Goal: Task Accomplishment & Management: Complete application form

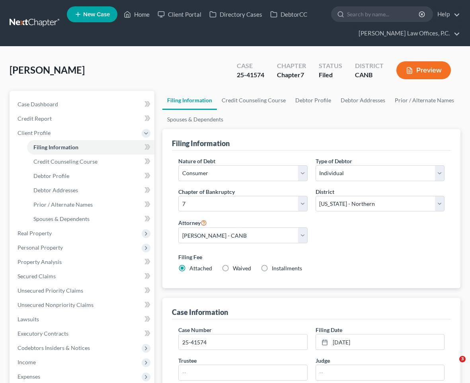
select select "1"
select select "0"
select select "9"
select select "0"
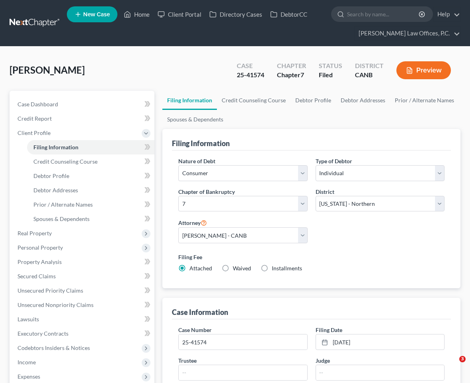
select select "4"
select select "0"
click at [152, 16] on link "Home" at bounding box center [137, 14] width 34 height 14
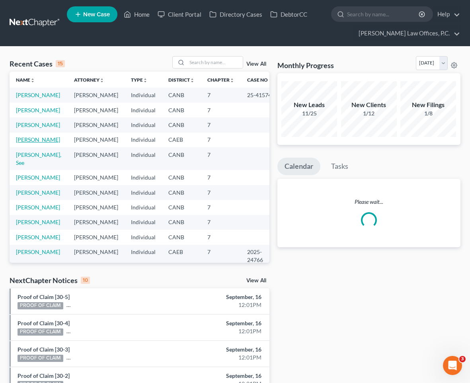
click at [36, 143] on link "[PERSON_NAME]" at bounding box center [38, 139] width 44 height 7
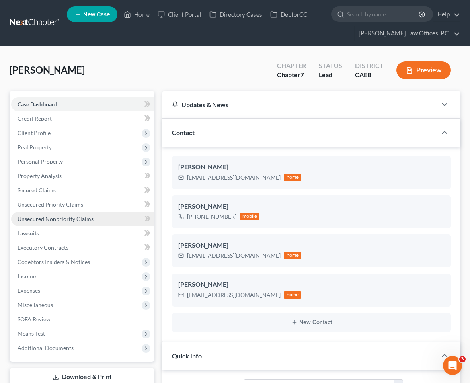
click at [77, 218] on span "Unsecured Nonpriority Claims" at bounding box center [56, 218] width 76 height 7
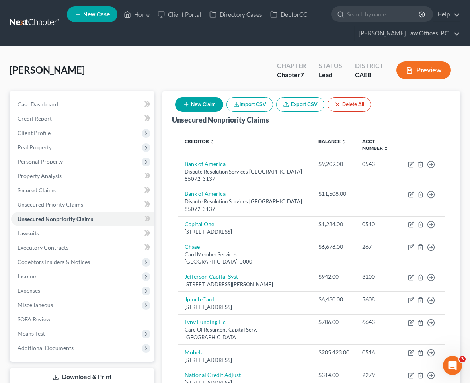
click at [198, 103] on button "New Claim" at bounding box center [199, 104] width 48 height 15
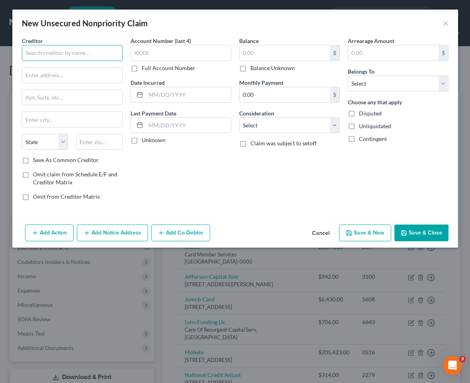
click at [100, 51] on input "text" at bounding box center [72, 53] width 101 height 16
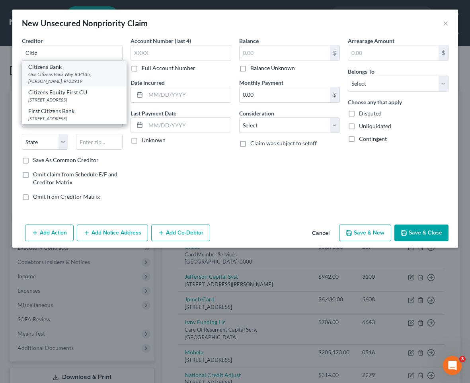
click at [100, 69] on div "Citizens Bank" at bounding box center [74, 67] width 92 height 8
type input "Citizens Bank"
type input "One Citizens Bank Way"
type input "JCB135"
type input "[PERSON_NAME]"
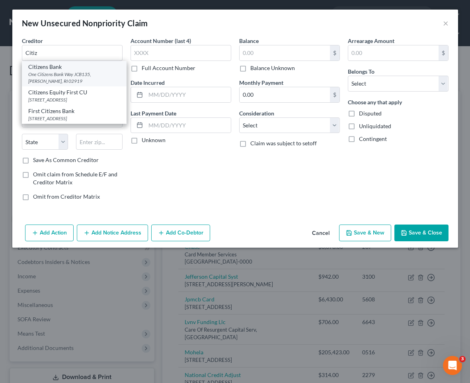
select select "41"
type input "02919"
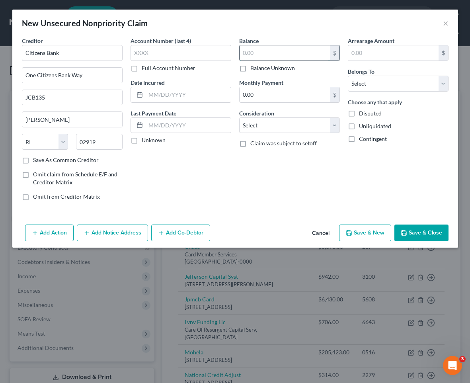
click at [292, 52] on input "text" at bounding box center [284, 52] width 90 height 15
type input "593"
click at [403, 74] on div "Belongs To * Select Debtor 1 Only Debtor 2 Only Debtor 1 And Debtor 2 Only At L…" at bounding box center [398, 79] width 101 height 24
click at [397, 80] on select "Select Debtor 1 Only Debtor 2 Only Debtor 1 And Debtor 2 Only At Least One Of T…" at bounding box center [398, 84] width 101 height 16
select select "4"
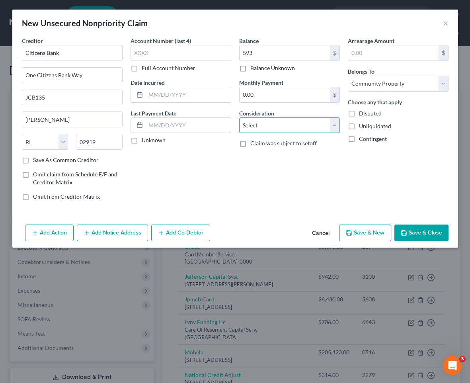
click at [291, 127] on select "Select Cable / Satellite Services Collection Agency Credit Card Debt Debt Couns…" at bounding box center [289, 125] width 101 height 16
select select "2"
click at [372, 234] on button "Save & New" at bounding box center [365, 232] width 52 height 17
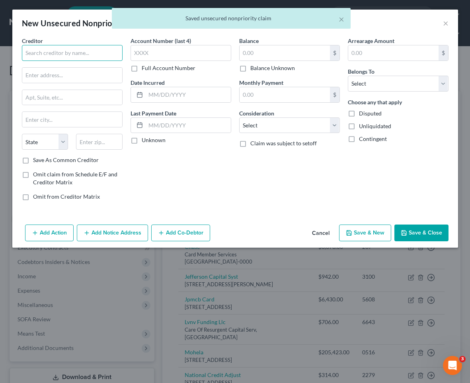
click at [70, 47] on input "text" at bounding box center [72, 53] width 101 height 16
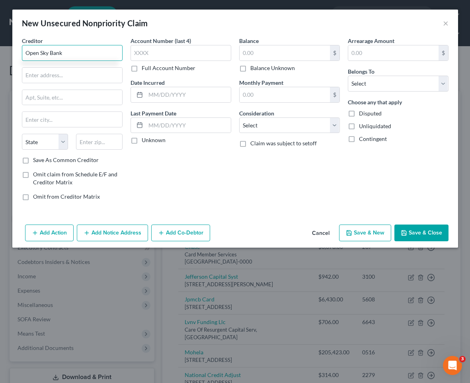
type input "Open Sky Bank"
click at [83, 75] on input "text" at bounding box center [72, 75] width 100 height 15
paste input "P.O. Box 9224"
type input "P.O. Box 9224"
click at [90, 139] on input "text" at bounding box center [99, 142] width 47 height 16
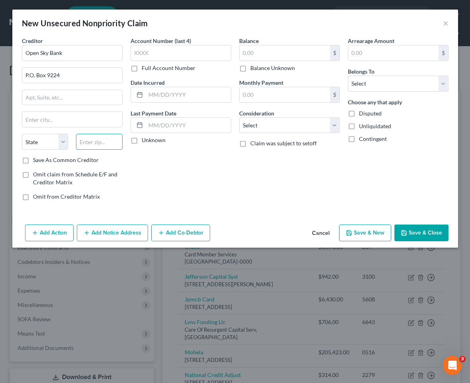
paste input "11804-9224"
type input "11804"
type input "Old Bethpage"
select select "35"
click at [107, 140] on input "11804" at bounding box center [99, 142] width 47 height 16
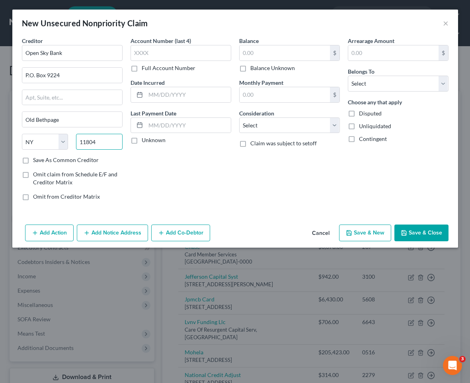
click at [107, 140] on input "11804" at bounding box center [99, 142] width 47 height 16
paste input "-9224"
type input "11804-9224"
click at [258, 126] on select "Select Cable / Satellite Services Collection Agency Credit Card Debt Debt Couns…" at bounding box center [289, 125] width 101 height 16
select select "10"
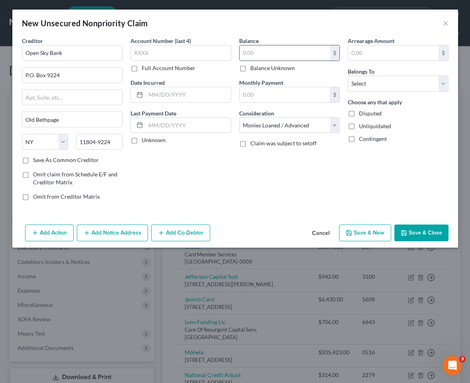
click at [272, 50] on input "text" at bounding box center [284, 52] width 90 height 15
click at [272, 51] on input "text" at bounding box center [284, 52] width 90 height 15
type input "480"
click at [386, 82] on select "Select Debtor 1 Only Debtor 2 Only Debtor 1 And Debtor 2 Only At Least One Of T…" at bounding box center [398, 84] width 101 height 16
select select "4"
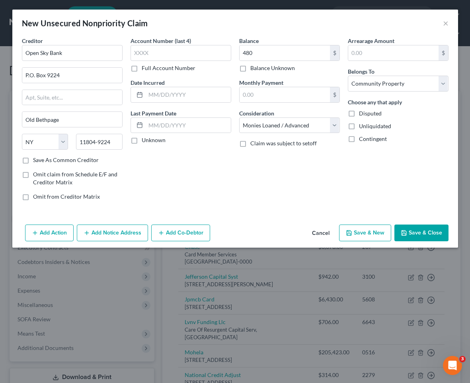
click at [430, 234] on button "Save & Close" at bounding box center [421, 232] width 54 height 17
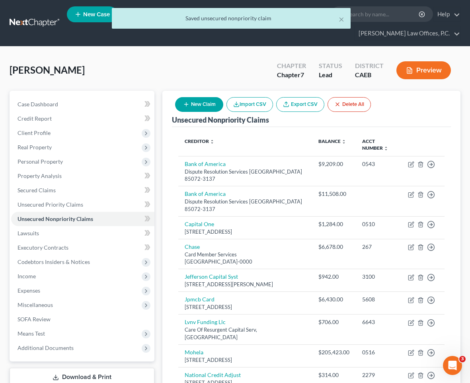
click at [207, 103] on button "New Claim" at bounding box center [199, 104] width 48 height 15
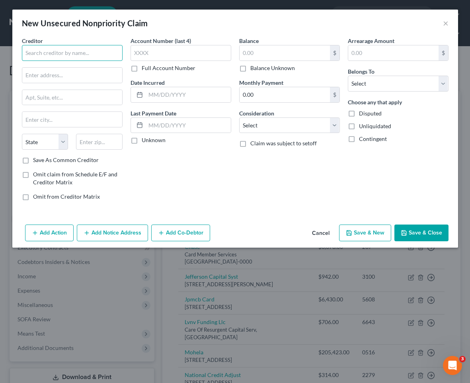
click at [86, 50] on input "text" at bounding box center [72, 53] width 101 height 16
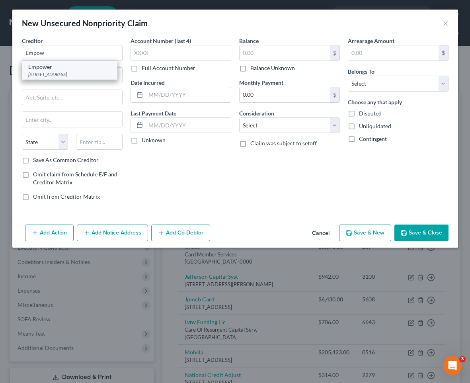
click at [82, 69] on div "Empower" at bounding box center [69, 67] width 83 height 8
type input "Empower"
type input "[STREET_ADDRESS]"
type input "[GEOGRAPHIC_DATA]"
select select "5"
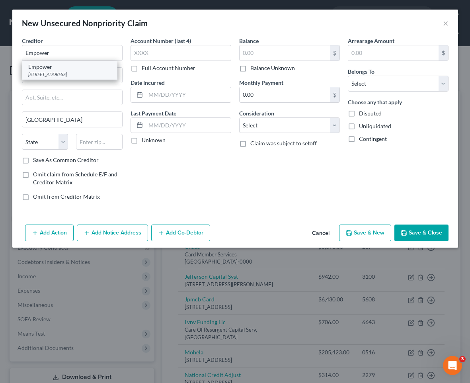
type input "80111"
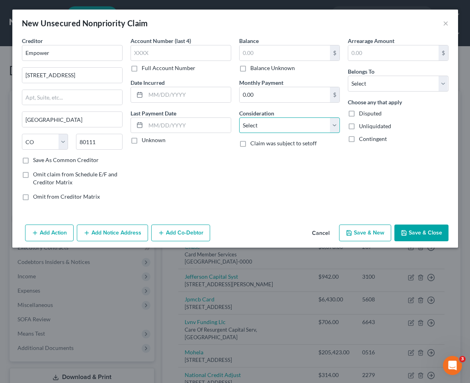
click at [273, 124] on select "Select Cable / Satellite Services Collection Agency Credit Card Debt Debt Couns…" at bounding box center [289, 125] width 101 height 16
select select "10"
click at [264, 56] on input "text" at bounding box center [284, 52] width 90 height 15
type input "240"
click at [392, 81] on select "Select Debtor 1 Only Debtor 2 Only Debtor 1 And Debtor 2 Only At Least One Of T…" at bounding box center [398, 84] width 101 height 16
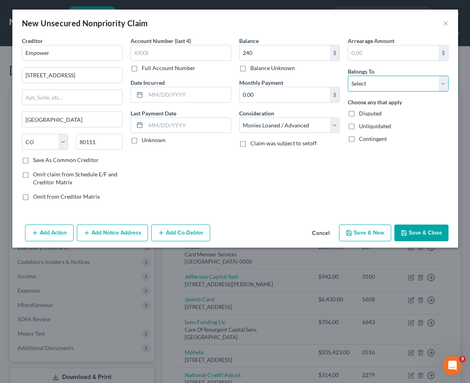
select select "4"
click at [418, 238] on button "Save & Close" at bounding box center [421, 232] width 54 height 17
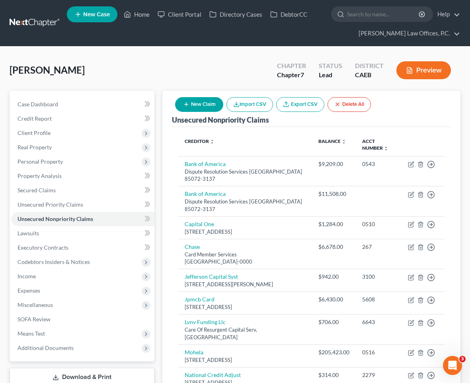
click at [197, 99] on button "New Claim" at bounding box center [199, 104] width 48 height 15
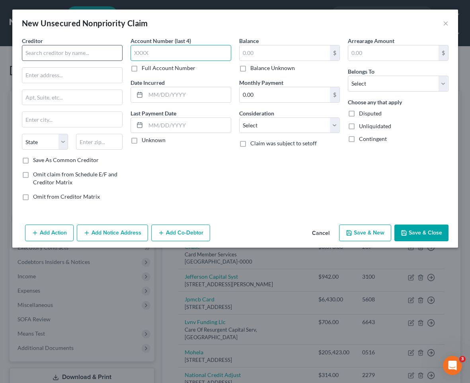
drag, startPoint x: 142, startPoint y: 53, endPoint x: 120, endPoint y: 53, distance: 22.7
click at [120, 53] on div "Creditor * State [US_STATE] AK AR AZ CA CO CT DE DC [GEOGRAPHIC_DATA] [GEOGRAPH…" at bounding box center [235, 122] width 434 height 170
click at [103, 53] on input "text" at bounding box center [72, 53] width 101 height 16
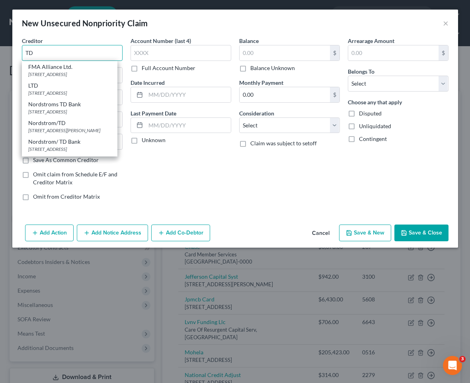
type input "T"
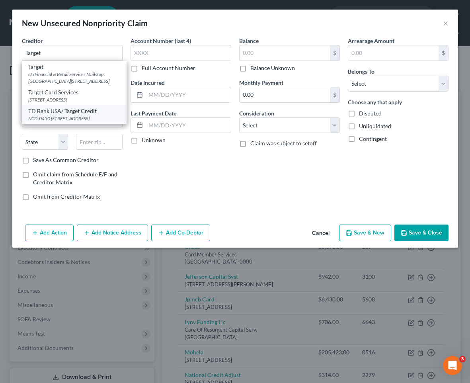
click at [75, 118] on div "NCD-0450 [STREET_ADDRESS]" at bounding box center [74, 118] width 92 height 7
type input "TD Bank USA/ Target Credit"
type input "NCD-0450"
type input "PO Box 1470"
type input "[GEOGRAPHIC_DATA]"
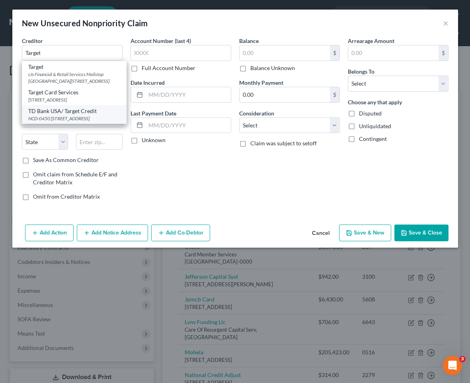
select select "24"
type input "55440-0000"
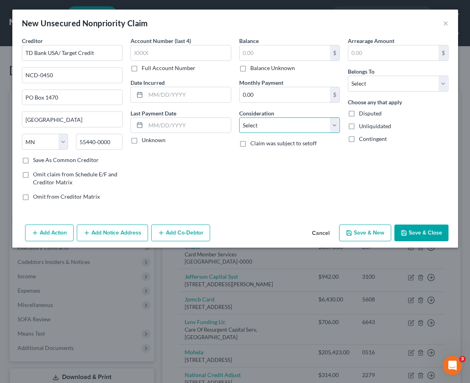
click at [271, 129] on select "Select Cable / Satellite Services Collection Agency Credit Card Debt Debt Couns…" at bounding box center [289, 125] width 101 height 16
select select "2"
click at [288, 54] on input "text" at bounding box center [284, 52] width 90 height 15
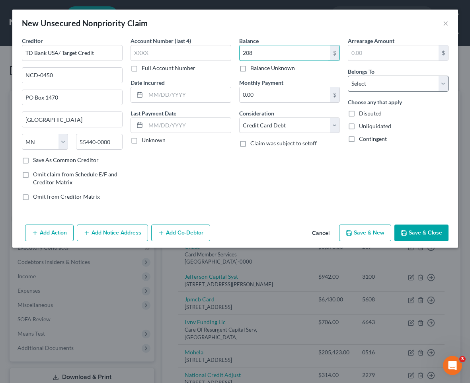
type input "208"
click at [379, 78] on select "Select Debtor 1 Only Debtor 2 Only Debtor 1 And Debtor 2 Only At Least One Of T…" at bounding box center [398, 84] width 101 height 16
select select "4"
click at [425, 222] on div "Add Action Add Notice Address Add Co-Debtor Cancel Save & New Save & Close" at bounding box center [234, 234] width 445 height 26
click at [434, 232] on button "Save & Close" at bounding box center [421, 232] width 54 height 17
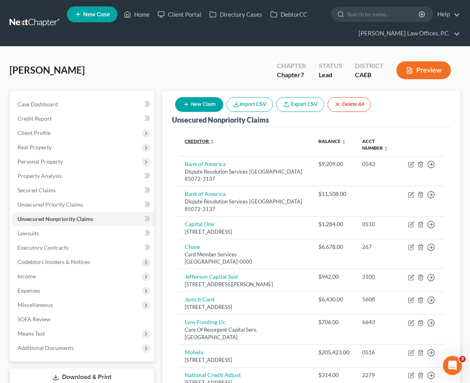
click at [201, 140] on link "Creditor expand_more expand_less unfold_more" at bounding box center [200, 141] width 30 height 6
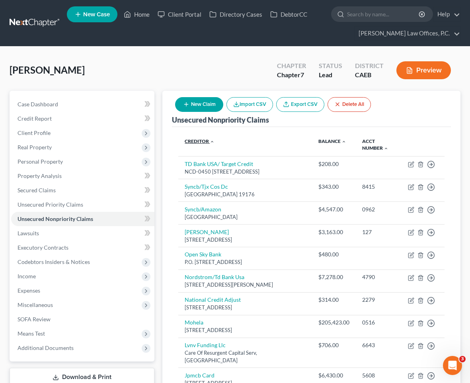
click at [201, 140] on link "Creditor expand_more expand_less unfold_more" at bounding box center [200, 141] width 30 height 6
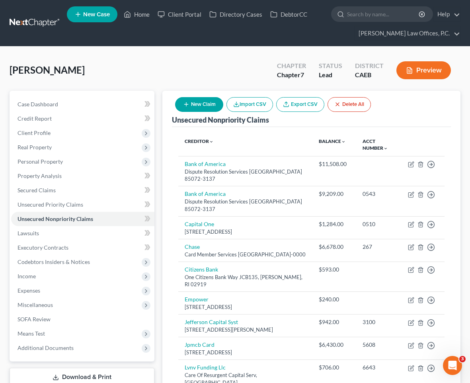
click at [195, 107] on button "New Claim" at bounding box center [199, 104] width 48 height 15
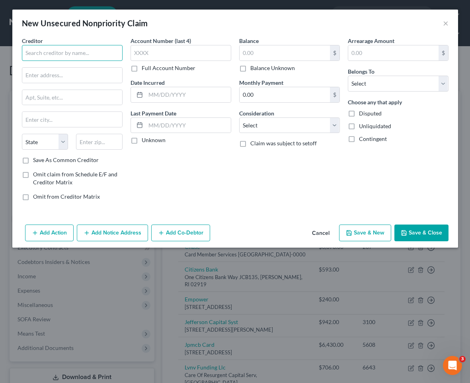
click at [97, 51] on input "text" at bounding box center [72, 53] width 101 height 16
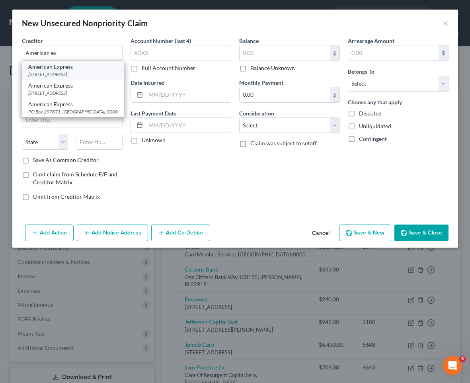
click at [104, 66] on div "American Express" at bounding box center [72, 67] width 89 height 8
type input "American Express"
type input "PO Box 981535"
type input "[GEOGRAPHIC_DATA]"
select select "45"
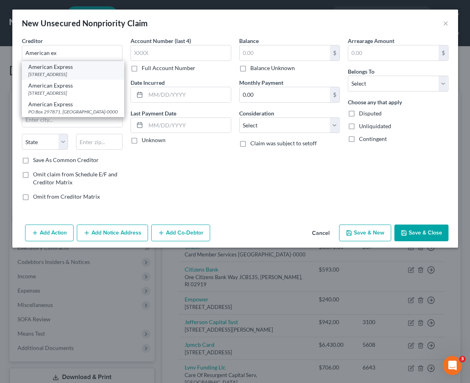
type input "79998-1535"
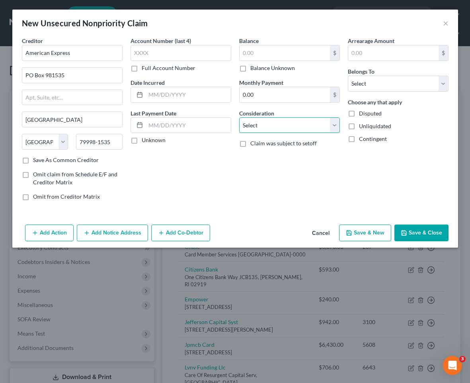
click at [270, 129] on select "Select Cable / Satellite Services Collection Agency Credit Card Debt Debt Couns…" at bounding box center [289, 125] width 101 height 16
select select "2"
click at [263, 49] on input "text" at bounding box center [284, 52] width 90 height 15
type input "8,291"
click at [366, 86] on select "Select Debtor 1 Only Debtor 2 Only Debtor 1 And Debtor 2 Only At Least One Of T…" at bounding box center [398, 84] width 101 height 16
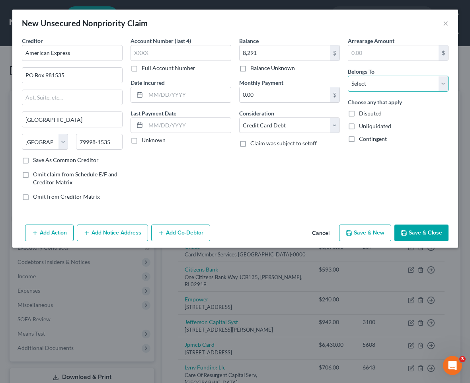
select select "4"
click at [422, 231] on button "Save & Close" at bounding box center [421, 232] width 54 height 17
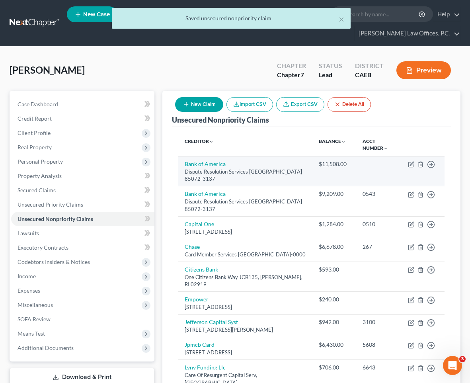
scroll to position [311, 0]
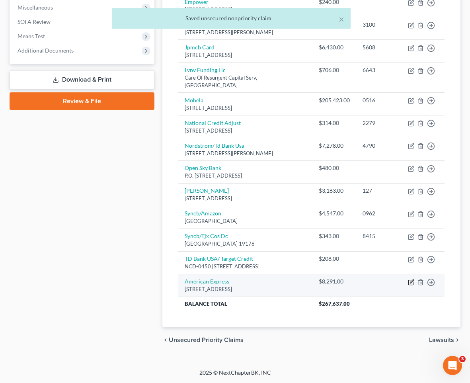
click at [410, 284] on icon "button" at bounding box center [410, 282] width 5 height 5
select select "45"
select select "2"
select select "4"
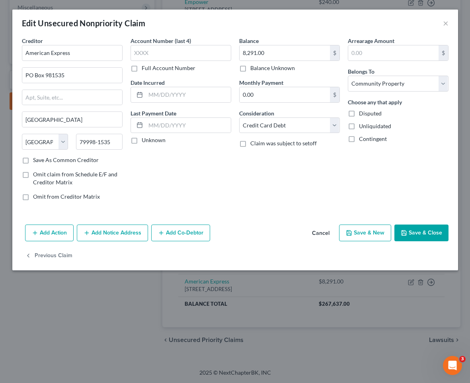
click at [368, 114] on span "Disputed" at bounding box center [370, 113] width 23 height 7
click at [367, 114] on input "Disputed" at bounding box center [364, 111] width 5 height 5
checkbox input "true"
click at [430, 236] on button "Save & Close" at bounding box center [421, 232] width 54 height 17
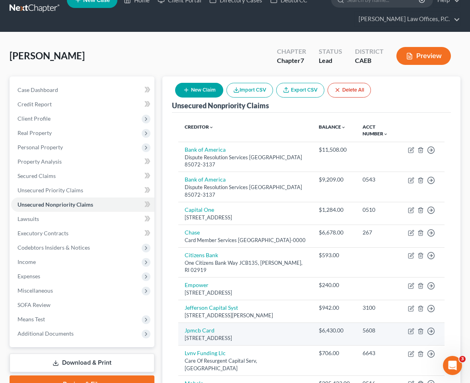
scroll to position [0, 0]
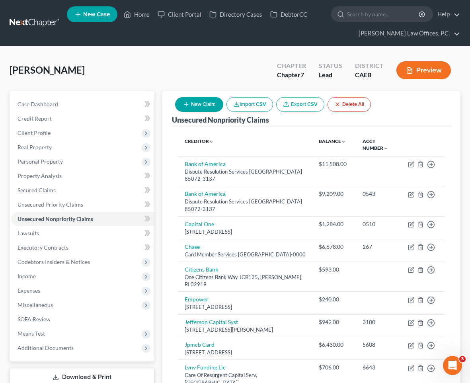
click at [196, 107] on button "New Claim" at bounding box center [199, 104] width 48 height 15
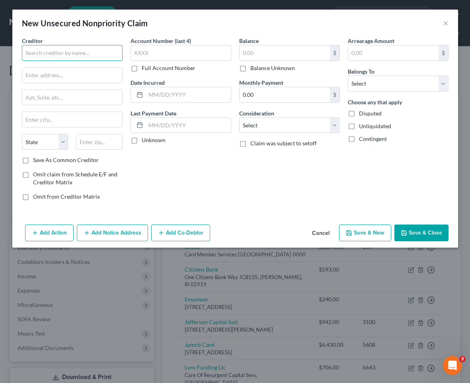
click at [103, 49] on input "text" at bounding box center [72, 53] width 101 height 16
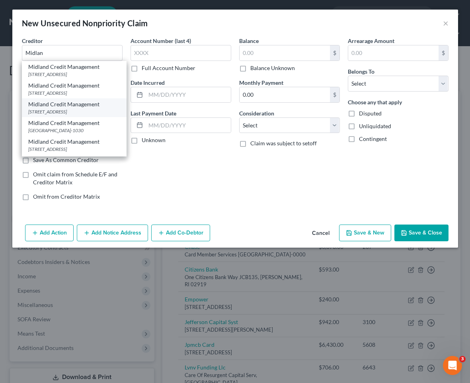
click at [76, 108] on div "Midland Credit Management" at bounding box center [74, 104] width 92 height 8
type input "Midland Credit Management"
type input "[STREET_ADDRESS]"
type input "Suite 300"
type input "[GEOGRAPHIC_DATA]"
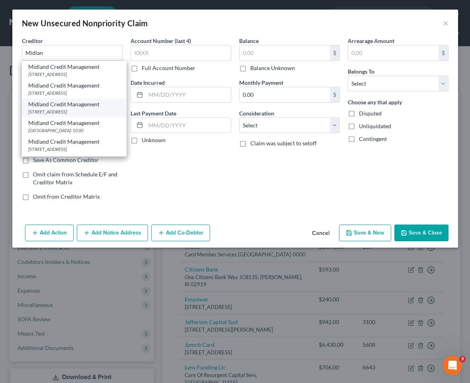
select select "4"
type input "92108-0000"
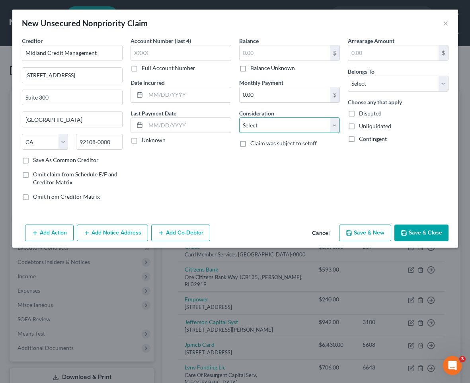
click at [254, 123] on select "Select Cable / Satellite Services Collection Agency Credit Card Debt Debt Couns…" at bounding box center [289, 125] width 101 height 16
select select "1"
click at [288, 53] on input "text" at bounding box center [284, 52] width 90 height 15
type input "4,463"
click at [359, 110] on label "Disputed" at bounding box center [370, 113] width 23 height 8
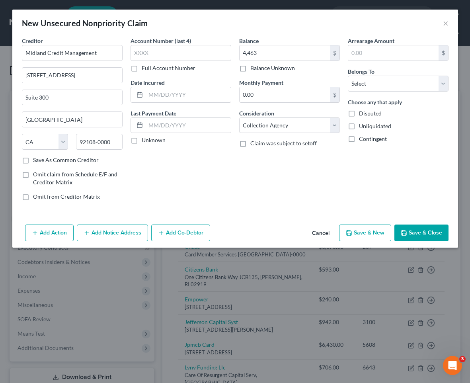
click at [362, 110] on input "Disputed" at bounding box center [364, 111] width 5 height 5
checkbox input "true"
click at [370, 88] on select "Select Debtor 1 Only Debtor 2 Only Debtor 1 And Debtor 2 Only At Least One Of T…" at bounding box center [398, 84] width 101 height 16
select select "4"
click at [370, 233] on button "Save & New" at bounding box center [365, 232] width 52 height 17
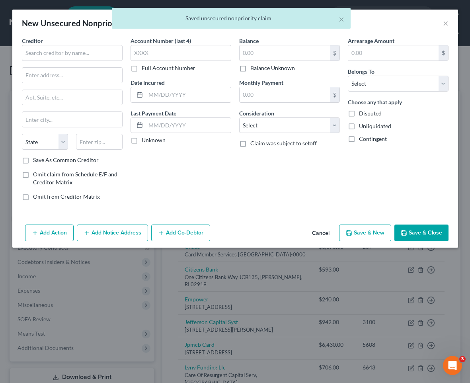
click at [84, 42] on div "Creditor *" at bounding box center [72, 49] width 101 height 24
click at [72, 57] on input "text" at bounding box center [72, 53] width 101 height 16
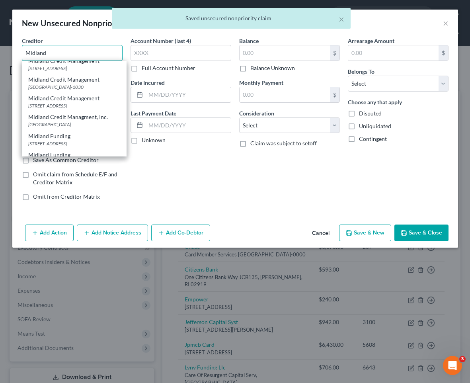
scroll to position [51, 0]
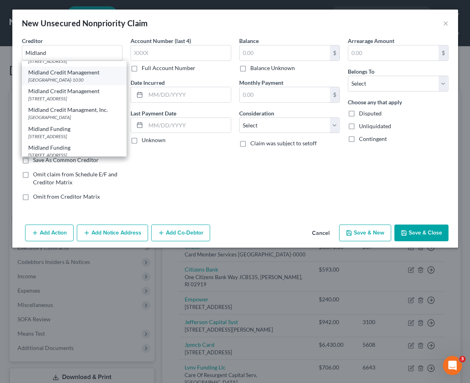
click at [91, 83] on div "[GEOGRAPHIC_DATA]-1030" at bounding box center [74, 79] width 92 height 7
type input "Midland Credit Management"
type input "PO Box 301030"
type input "[GEOGRAPHIC_DATA]"
select select "4"
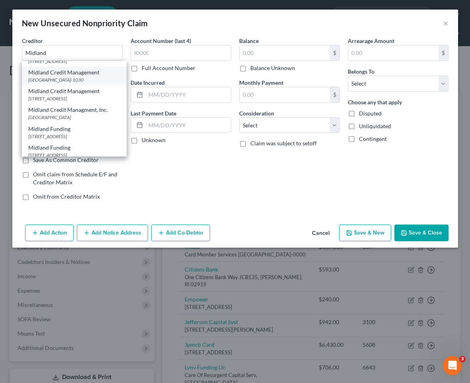
type input "90030-1030"
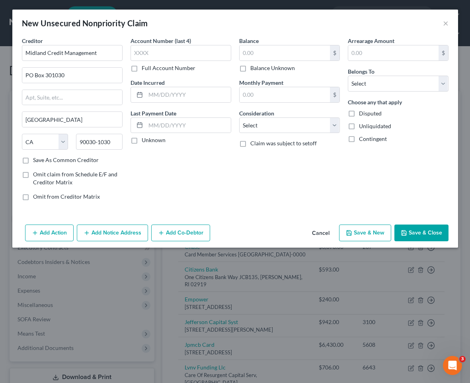
scroll to position [0, 0]
click at [255, 125] on select "Select Cable / Satellite Services Collection Agency Credit Card Debt Debt Couns…" at bounding box center [289, 125] width 101 height 16
select select "1"
click at [297, 55] on input "text" at bounding box center [284, 52] width 90 height 15
type input "3,394"
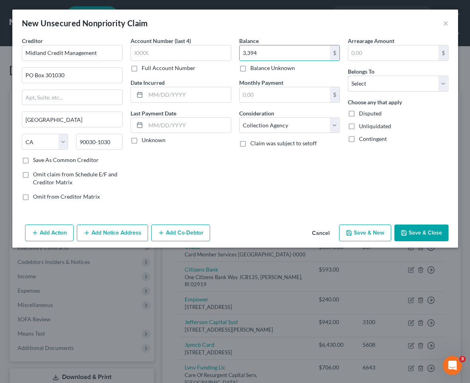
click at [366, 116] on span "Disputed" at bounding box center [370, 113] width 23 height 7
click at [366, 115] on input "Disputed" at bounding box center [364, 111] width 5 height 5
checkbox input "true"
click at [354, 87] on select "Select Debtor 1 Only Debtor 2 Only Debtor 1 And Debtor 2 Only At Least One Of T…" at bounding box center [398, 84] width 101 height 16
select select "4"
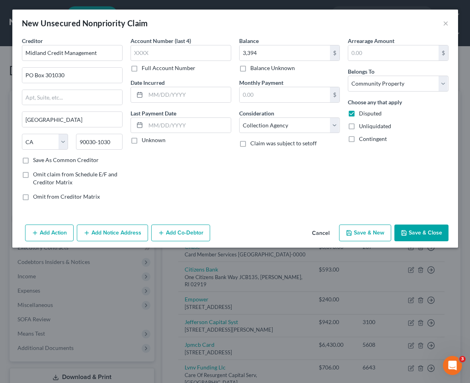
click at [363, 230] on button "Save & New" at bounding box center [365, 232] width 52 height 17
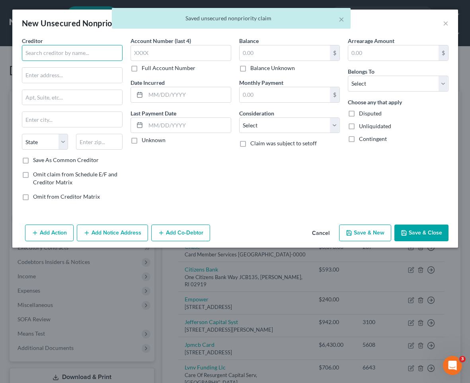
click at [70, 51] on input "text" at bounding box center [72, 53] width 101 height 16
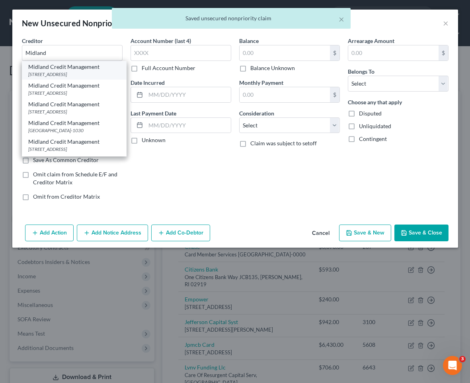
click at [96, 70] on div "Midland Credit Management" at bounding box center [74, 67] width 92 height 8
type input "Midland Credit Management"
type input "350 Camino De La Reina"
type input "Suite 100"
type input "[GEOGRAPHIC_DATA]"
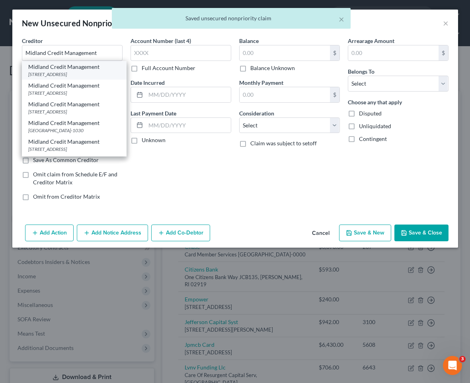
select select "4"
type input "92108"
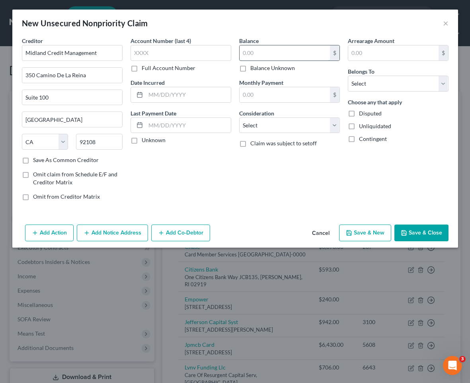
click at [259, 56] on input "text" at bounding box center [284, 52] width 90 height 15
type input "2,346"
click at [362, 74] on span "Belongs To" at bounding box center [361, 71] width 27 height 7
click at [358, 80] on select "Select Debtor 1 Only Debtor 2 Only Debtor 1 And Debtor 2 Only At Least One Of T…" at bounding box center [398, 84] width 101 height 16
select select "4"
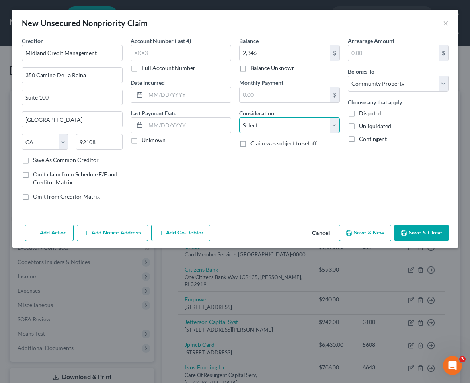
click at [311, 124] on select "Select Cable / Satellite Services Collection Agency Credit Card Debt Debt Couns…" at bounding box center [289, 125] width 101 height 16
select select "1"
click at [367, 119] on div "Choose any that apply Disputed Unliquidated Contingent" at bounding box center [398, 120] width 101 height 45
click at [365, 115] on span "Disputed" at bounding box center [370, 113] width 23 height 7
click at [365, 115] on input "Disputed" at bounding box center [364, 111] width 5 height 5
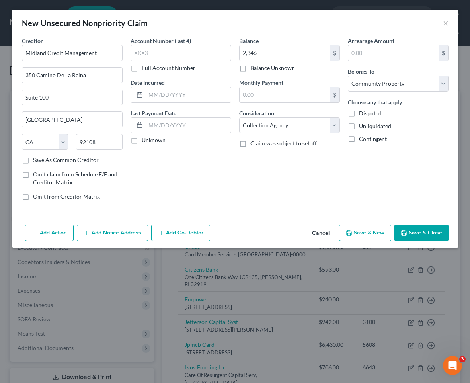
checkbox input "true"
click at [362, 233] on button "Save & New" at bounding box center [365, 232] width 52 height 17
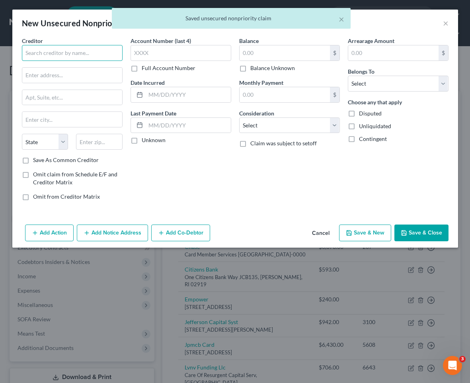
click at [72, 57] on input "text" at bounding box center [72, 53] width 101 height 16
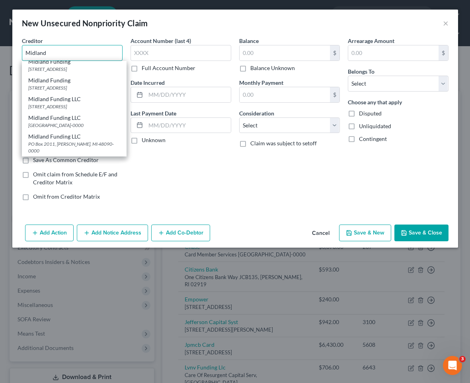
scroll to position [152, 0]
click at [71, 122] on div "Midland Funding LLC" at bounding box center [74, 118] width 92 height 8
type input "Midland Funding LLC"
type input "PO Box 939069"
type input "[GEOGRAPHIC_DATA]"
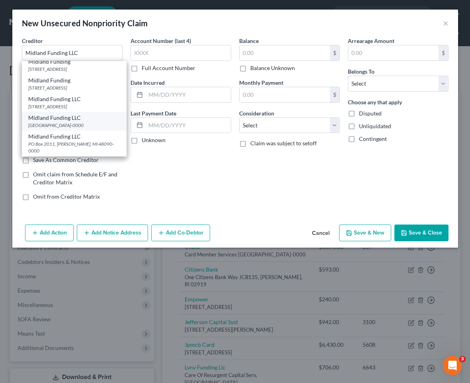
select select "4"
type input "92193-0000"
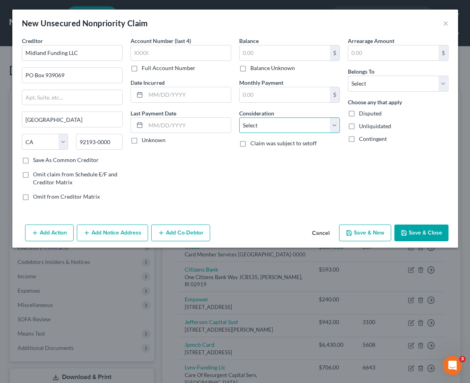
click at [267, 128] on select "Select Cable / Satellite Services Collection Agency Credit Card Debt Debt Couns…" at bounding box center [289, 125] width 101 height 16
select select "1"
click at [372, 114] on span "Disputed" at bounding box center [370, 113] width 23 height 7
click at [367, 114] on input "Disputed" at bounding box center [364, 111] width 5 height 5
checkbox input "true"
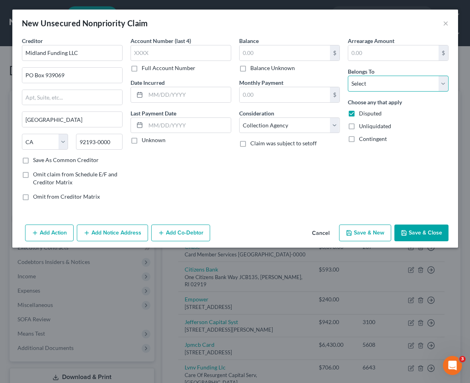
click at [384, 82] on select "Select Debtor 1 Only Debtor 2 Only Debtor 1 And Debtor 2 Only At Least One Of T…" at bounding box center [398, 84] width 101 height 16
select select "4"
click at [272, 54] on input "text" at bounding box center [284, 52] width 90 height 15
type input "1,591"
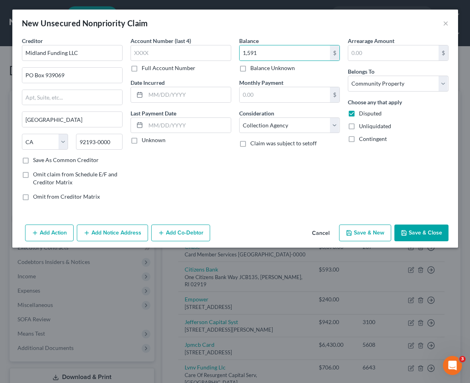
click at [358, 237] on button "Save & New" at bounding box center [365, 232] width 52 height 17
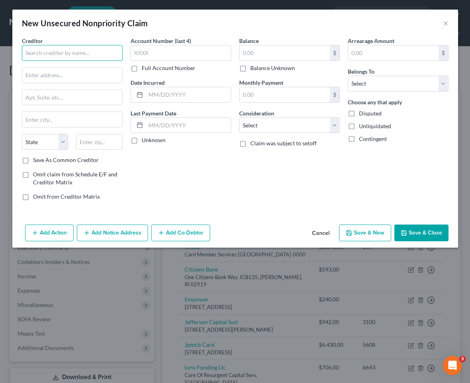
click at [76, 51] on input "text" at bounding box center [72, 53] width 101 height 16
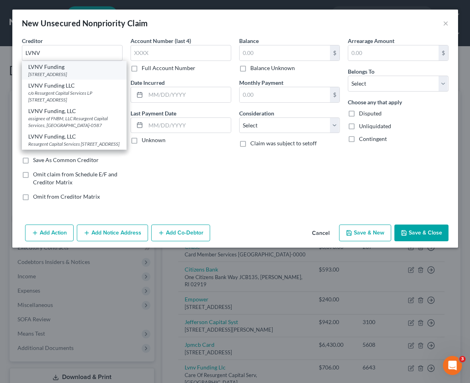
click at [80, 74] on div "[STREET_ADDRESS]" at bounding box center [74, 74] width 92 height 7
type input "LVNV Funding"
type input "PO Box 1269"
type input "[GEOGRAPHIC_DATA]"
select select "42"
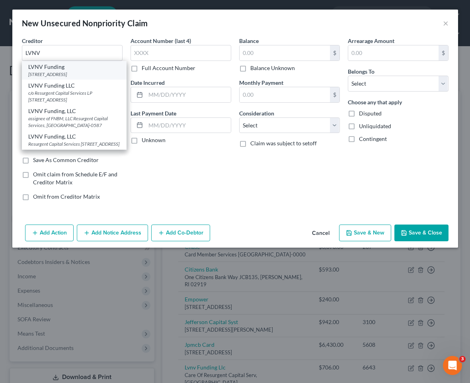
type input "29602-0000"
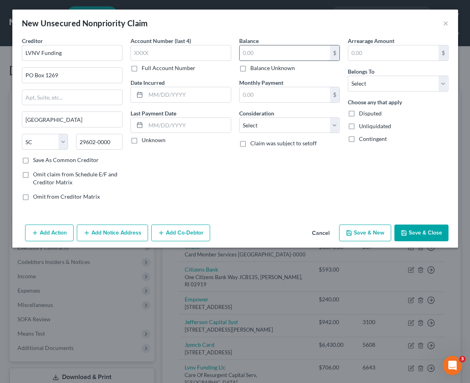
click at [265, 54] on input "text" at bounding box center [284, 52] width 90 height 15
type input "560"
click at [285, 124] on select "Select Cable / Satellite Services Collection Agency Credit Card Debt Debt Couns…" at bounding box center [289, 125] width 101 height 16
select select "1"
click at [381, 112] on div "Disputed" at bounding box center [398, 113] width 101 height 8
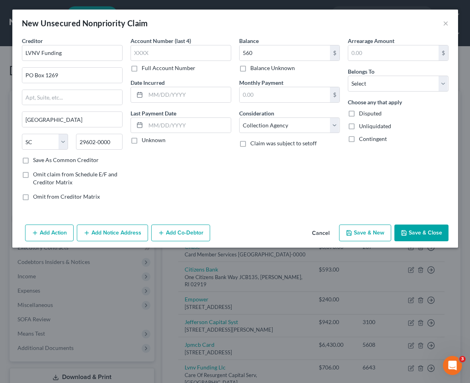
click at [372, 116] on span "Disputed" at bounding box center [370, 113] width 23 height 7
click at [367, 115] on input "Disputed" at bounding box center [364, 111] width 5 height 5
checkbox input "true"
click at [391, 91] on div "Arrearage Amount $ Belongs To * Select Debtor 1 Only Debtor 2 Only Debtor 1 And…" at bounding box center [398, 122] width 109 height 170
click at [395, 86] on select "Select Debtor 1 Only Debtor 2 Only Debtor 1 And Debtor 2 Only At Least One Of T…" at bounding box center [398, 84] width 101 height 16
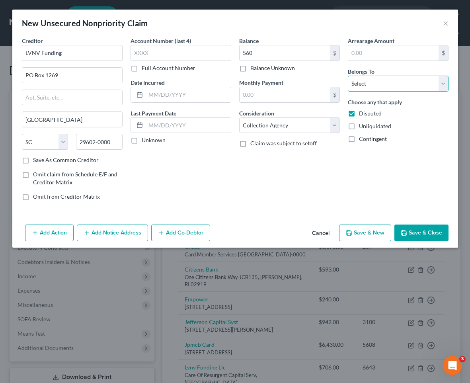
select select "4"
click at [372, 228] on button "Save & New" at bounding box center [365, 232] width 52 height 17
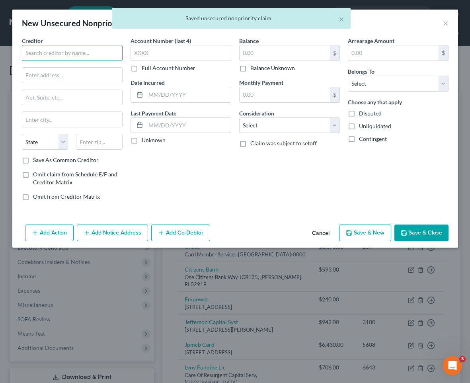
click at [73, 54] on input "text" at bounding box center [72, 53] width 101 height 16
click at [72, 54] on input "text" at bounding box center [72, 53] width 101 height 16
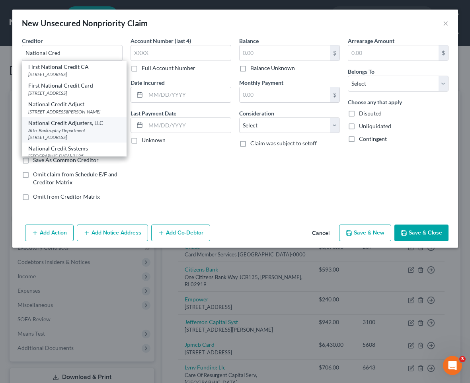
click at [73, 135] on div "Attn: Bankruptcy Department [STREET_ADDRESS]" at bounding box center [74, 134] width 92 height 14
type input "National Credit Adjusters, LLC"
type input "Attn: Bankruptcy Department"
type input "PO Box 3023"
type input "[PERSON_NAME]"
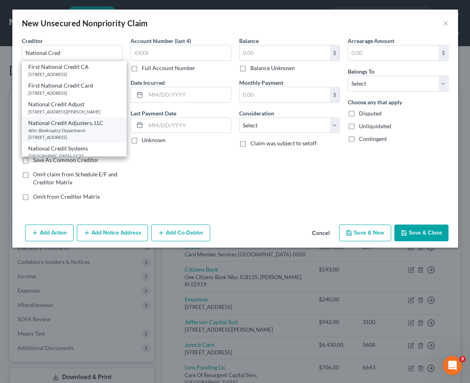
select select "17"
type input "67504"
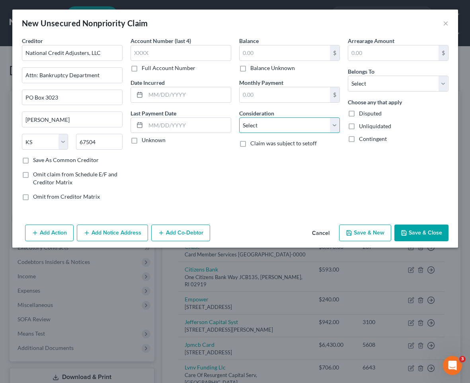
click at [258, 128] on select "Select Cable / Satellite Services Collection Agency Credit Card Debt Debt Couns…" at bounding box center [289, 125] width 101 height 16
select select "1"
click at [282, 51] on input "text" at bounding box center [284, 52] width 90 height 15
type input "315"
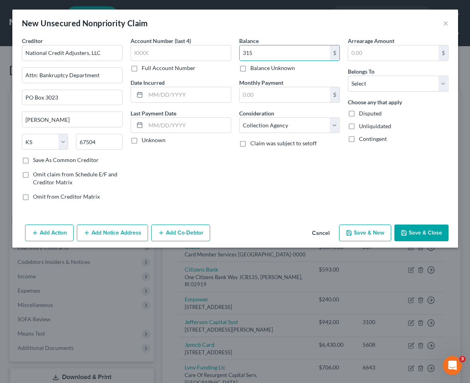
click at [377, 110] on span "Disputed" at bounding box center [370, 113] width 23 height 7
click at [367, 110] on input "Disputed" at bounding box center [364, 111] width 5 height 5
checkbox input "true"
click at [384, 83] on select "Select Debtor 1 Only Debtor 2 Only Debtor 1 And Debtor 2 Only At Least One Of T…" at bounding box center [398, 84] width 101 height 16
select select "4"
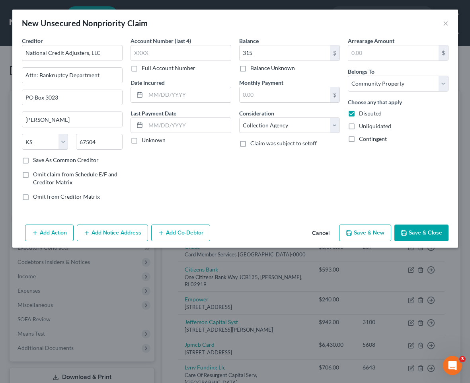
click at [376, 233] on button "Save & New" at bounding box center [365, 232] width 52 height 17
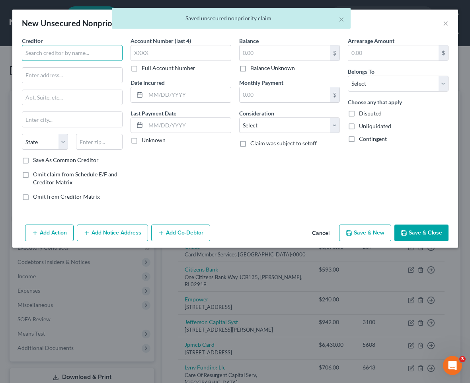
click at [71, 54] on input "text" at bounding box center [72, 53] width 101 height 16
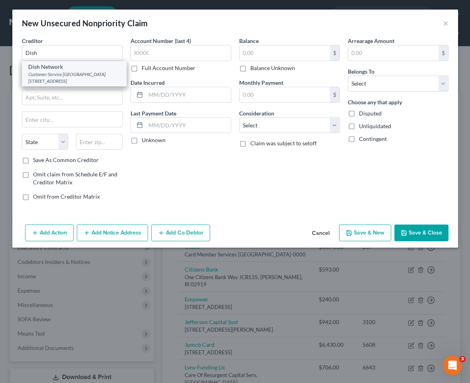
click at [52, 74] on div "Customer Service [GEOGRAPHIC_DATA][STREET_ADDRESS]" at bounding box center [74, 78] width 92 height 14
type input "Dish Network"
type input "Customer Service Center"
type input "PO Box 9033"
type input "Littleton"
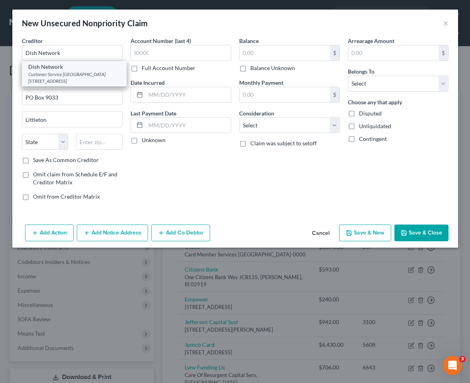
select select "5"
type input "80160-9033"
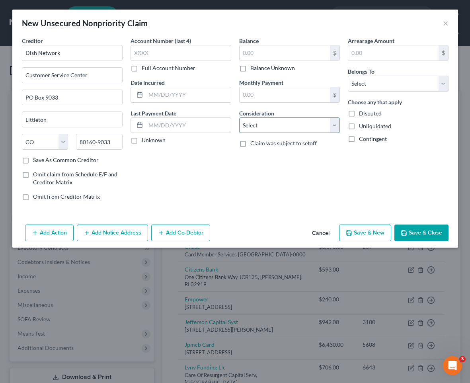
click at [256, 128] on select "Select Cable / Satellite Services Collection Agency Credit Card Debt Debt Couns…" at bounding box center [289, 125] width 101 height 16
select select "19"
click at [256, 47] on input "text" at bounding box center [284, 52] width 90 height 15
click at [255, 49] on input "text" at bounding box center [284, 52] width 90 height 15
type input "276"
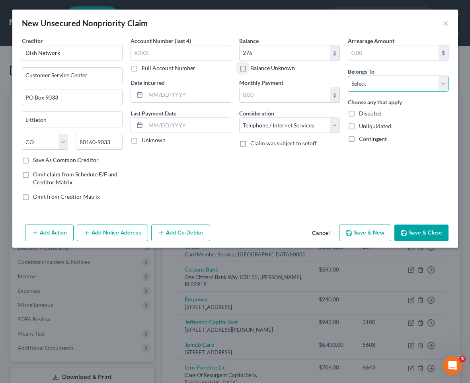
click at [382, 83] on select "Select Debtor 1 Only Debtor 2 Only Debtor 1 And Debtor 2 Only At Least One Of T…" at bounding box center [398, 84] width 101 height 16
select select "4"
click at [362, 113] on span "Disputed" at bounding box center [370, 113] width 23 height 7
click at [362, 113] on input "Disputed" at bounding box center [364, 111] width 5 height 5
checkbox input "true"
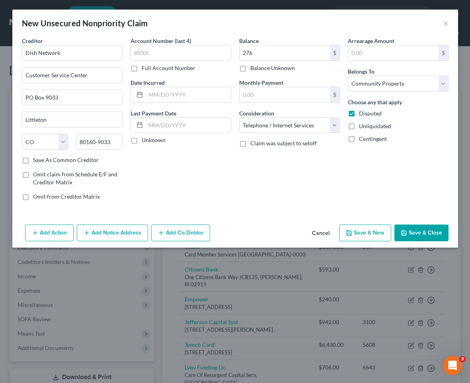
click at [430, 236] on button "Save & Close" at bounding box center [421, 232] width 54 height 17
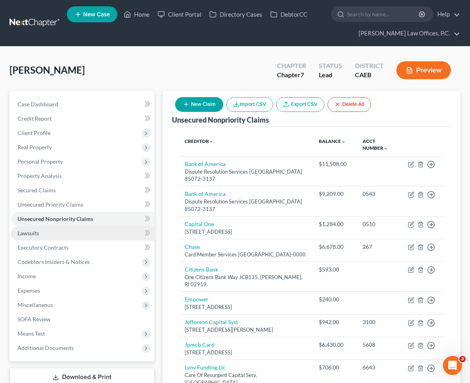
click at [73, 237] on link "Lawsuits" at bounding box center [82, 233] width 143 height 14
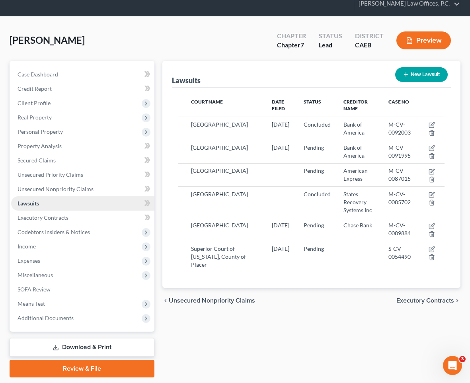
scroll to position [54, 0]
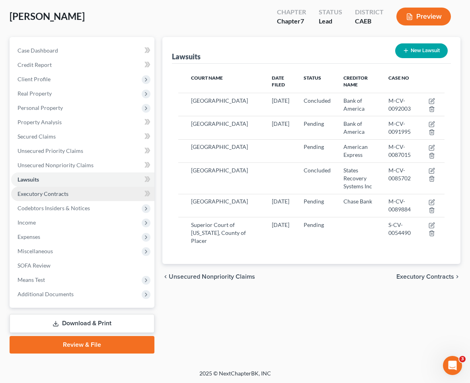
click at [78, 191] on link "Executory Contracts" at bounding box center [82, 194] width 143 height 14
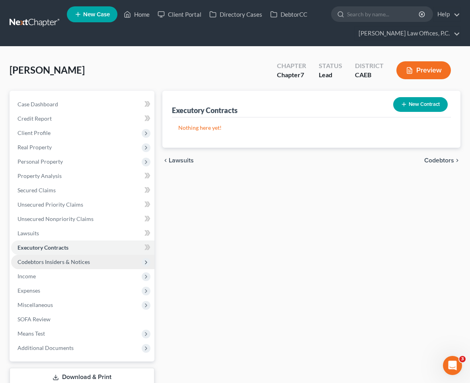
click at [72, 263] on span "Codebtors Insiders & Notices" at bounding box center [54, 261] width 72 height 7
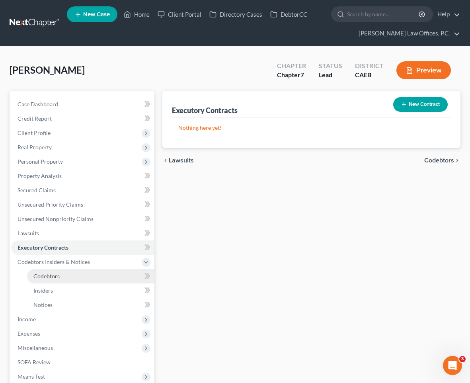
click at [67, 272] on link "Codebtors" at bounding box center [90, 276] width 127 height 14
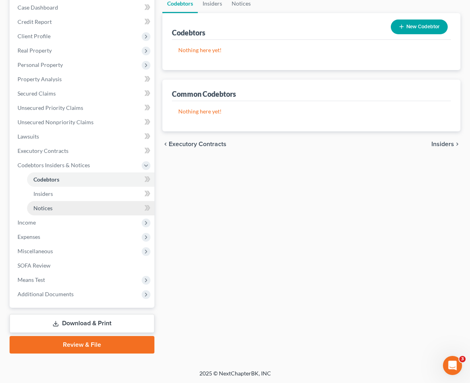
click at [49, 212] on link "Notices" at bounding box center [90, 208] width 127 height 14
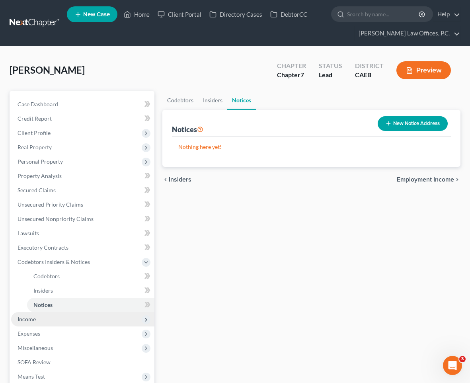
click at [53, 320] on span "Income" at bounding box center [82, 319] width 143 height 14
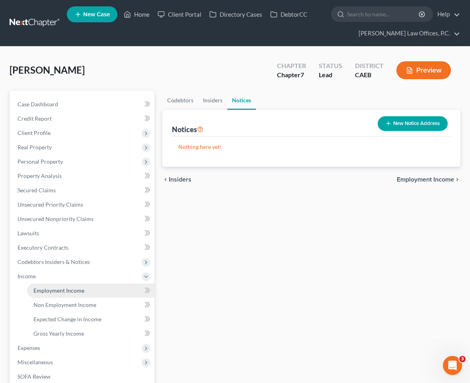
click at [65, 291] on span "Employment Income" at bounding box center [58, 290] width 51 height 7
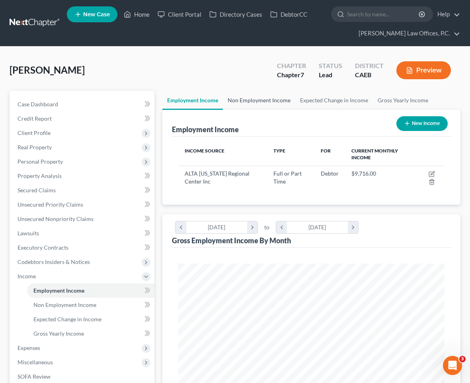
scroll to position [133, 282]
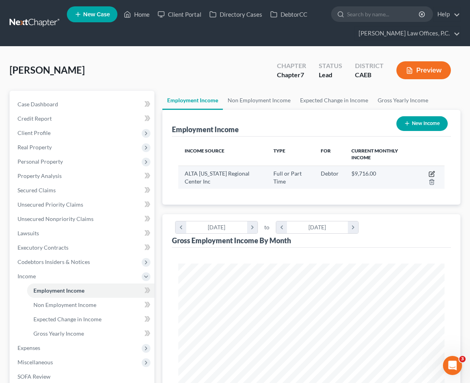
click at [432, 173] on icon "button" at bounding box center [432, 173] width 4 height 4
select select "0"
select select "4"
select select "0"
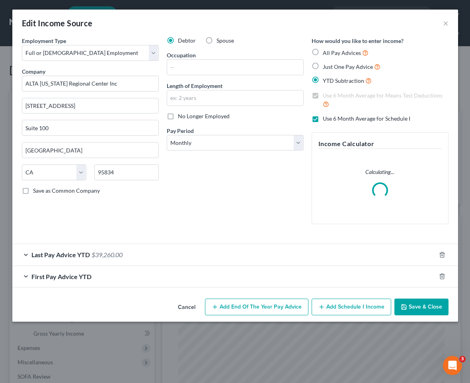
click at [221, 262] on div "Last Pay Advice YTD $39,260.00" at bounding box center [223, 254] width 423 height 21
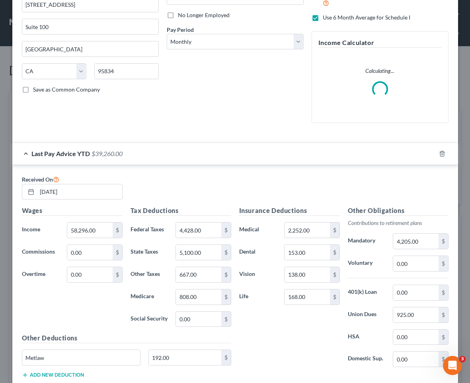
scroll to position [175, 0]
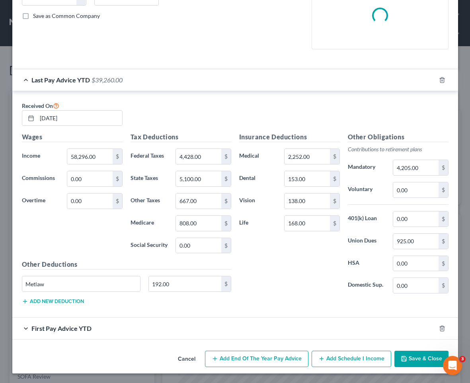
click at [192, 319] on div "First Pay Advice YTD" at bounding box center [223, 327] width 423 height 21
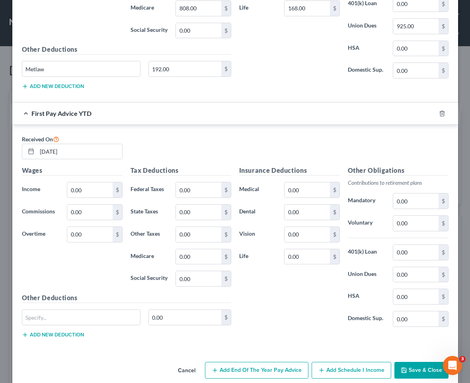
scroll to position [401, 0]
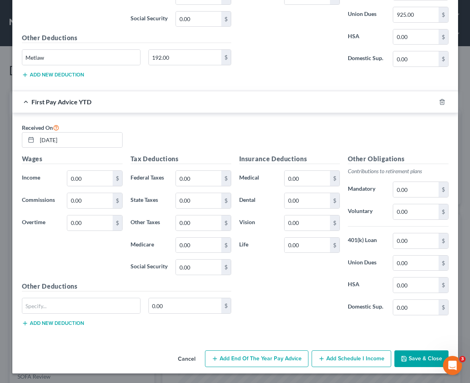
click at [183, 363] on button "Cancel" at bounding box center [186, 359] width 30 height 16
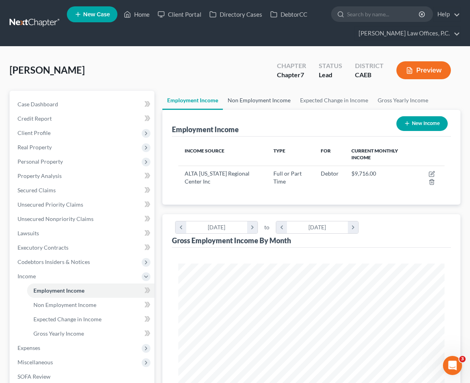
click at [257, 95] on link "Non Employment Income" at bounding box center [259, 100] width 72 height 19
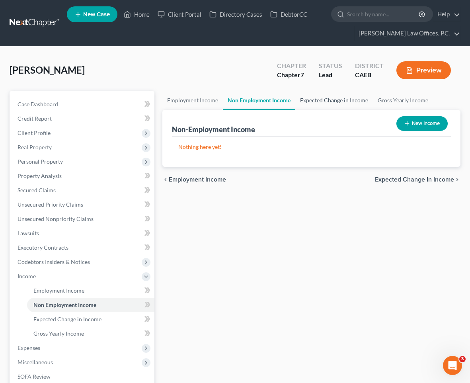
click at [318, 102] on link "Expected Change in Income" at bounding box center [334, 100] width 78 height 19
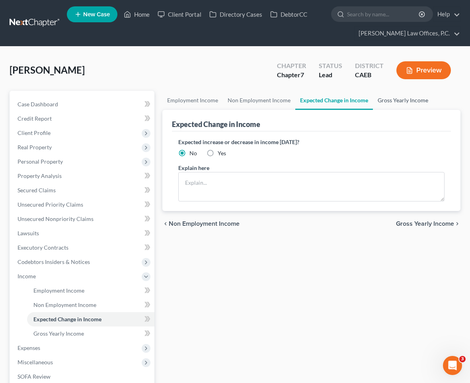
click at [386, 100] on link "Gross Yearly Income" at bounding box center [403, 100] width 60 height 19
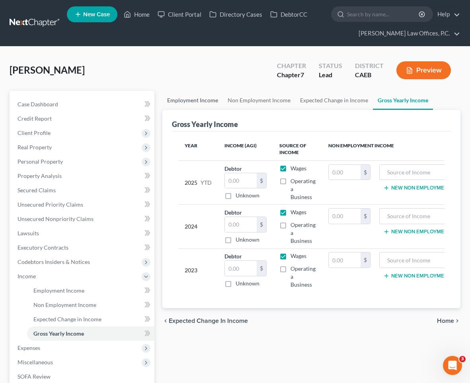
click at [198, 98] on link "Employment Income" at bounding box center [192, 100] width 60 height 19
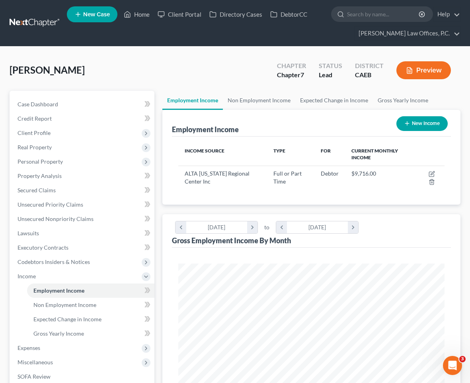
scroll to position [133, 282]
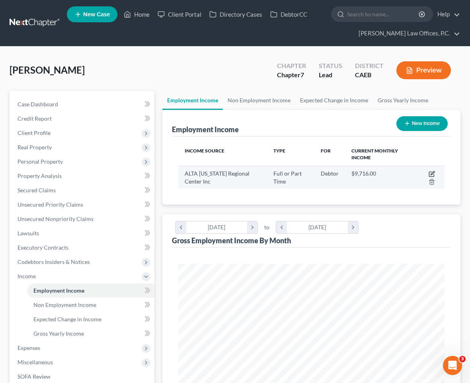
click at [430, 173] on icon "button" at bounding box center [431, 174] width 6 height 6
select select "0"
select select "4"
select select "0"
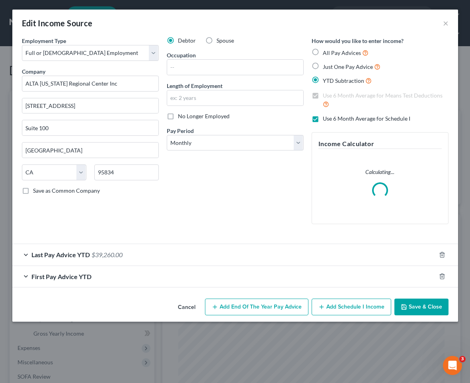
click at [173, 258] on div "Last Pay Advice YTD $39,260.00" at bounding box center [223, 254] width 423 height 21
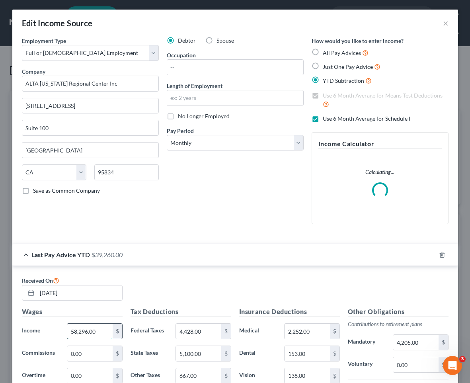
click at [98, 332] on input "58,296.00" at bounding box center [89, 330] width 45 height 15
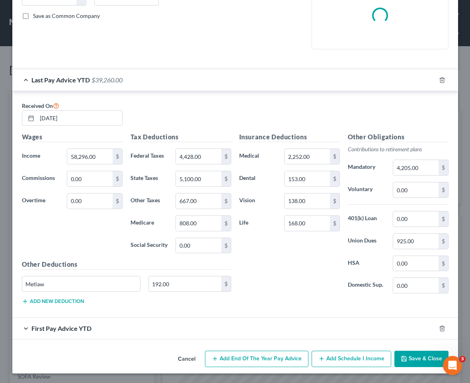
click at [407, 359] on div "Edit Income Source × Employment Type * Select Full or [DEMOGRAPHIC_DATA] Employ…" at bounding box center [234, 104] width 445 height 538
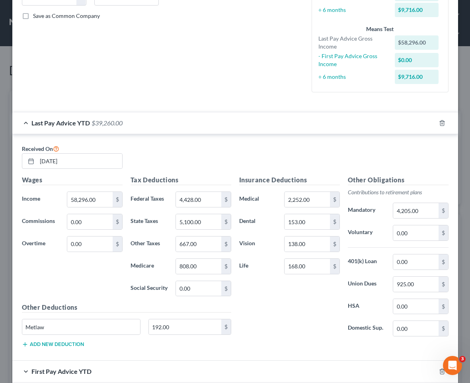
scroll to position [218, 0]
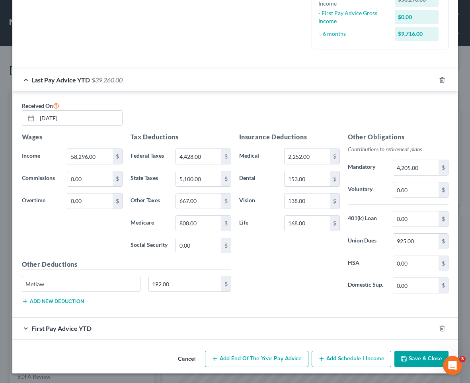
click at [179, 362] on button "Cancel" at bounding box center [186, 359] width 30 height 16
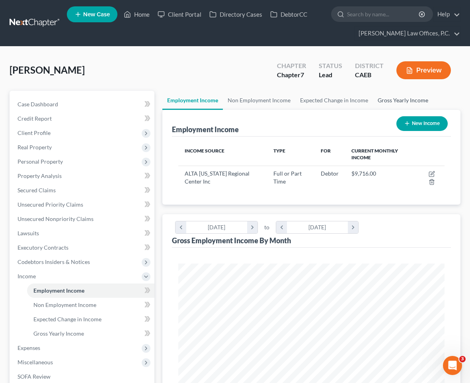
click at [400, 100] on link "Gross Yearly Income" at bounding box center [403, 100] width 60 height 19
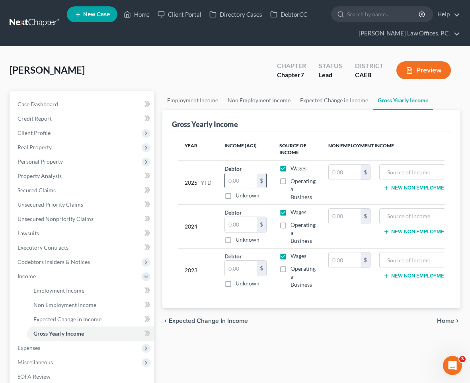
click at [243, 177] on input "text" at bounding box center [241, 180] width 32 height 15
paste input "58,296.00"
type input "58,296.00"
click at [448, 322] on span "Home" at bounding box center [445, 320] width 17 height 6
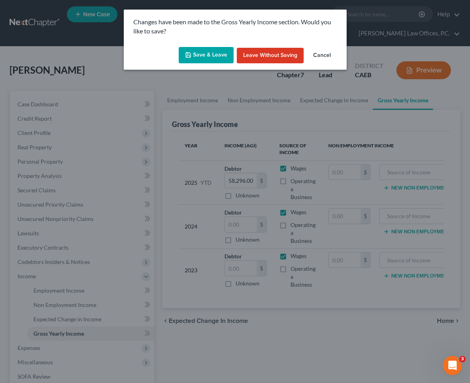
click at [201, 51] on button "Save & Leave" at bounding box center [206, 55] width 55 height 17
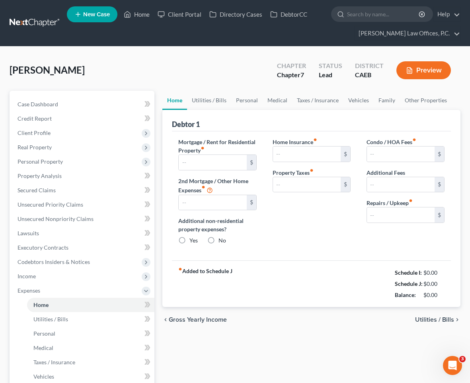
type input "2,427.54"
type input "0.00"
radio input "true"
type input "84.00"
type input "425.00"
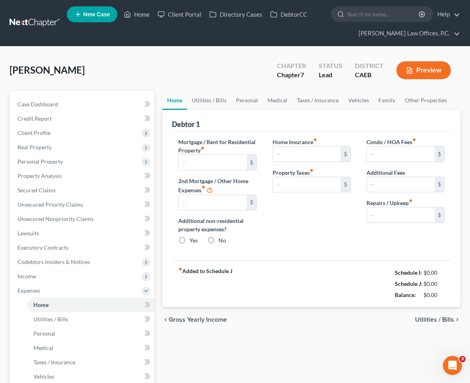
type input "0.00"
type input "200.00"
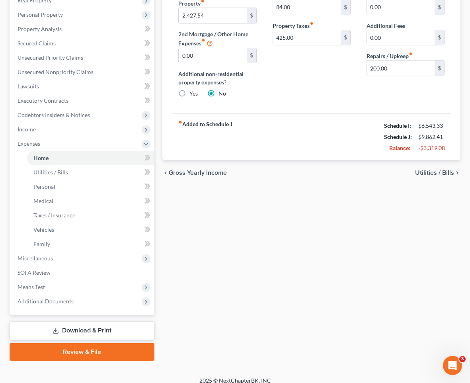
scroll to position [154, 0]
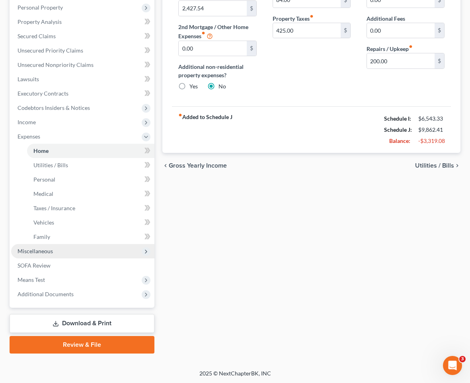
click at [69, 254] on span "Miscellaneous" at bounding box center [82, 251] width 143 height 14
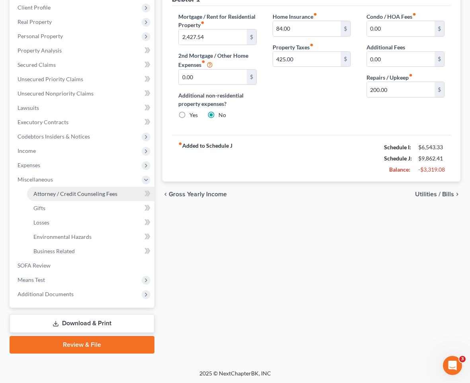
click at [58, 195] on span "Attorney / Credit Counseling Fees" at bounding box center [75, 193] width 84 height 7
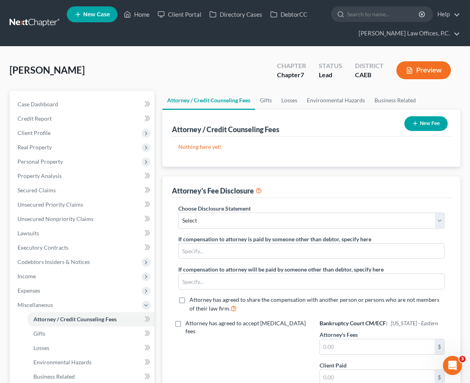
click at [427, 125] on button "New Fee" at bounding box center [425, 123] width 43 height 15
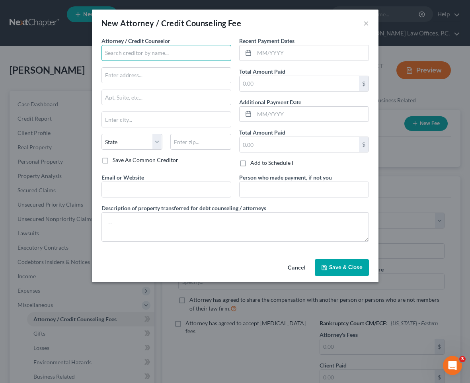
click at [191, 58] on input "text" at bounding box center [166, 53] width 130 height 16
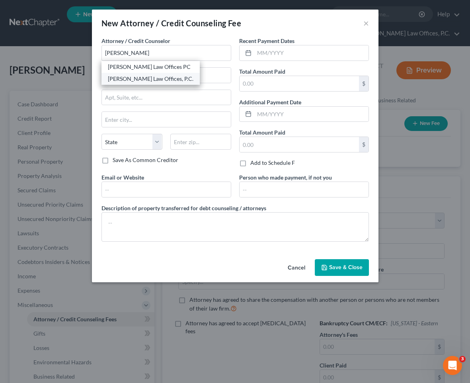
click at [169, 78] on div "[PERSON_NAME] Law Offices, P.C." at bounding box center [151, 79] width 86 height 8
type input "[PERSON_NAME] Law Offices, P.C."
type input "[STREET_ADDRESS]"
type input "Suite 202"
type input "San Leandro"
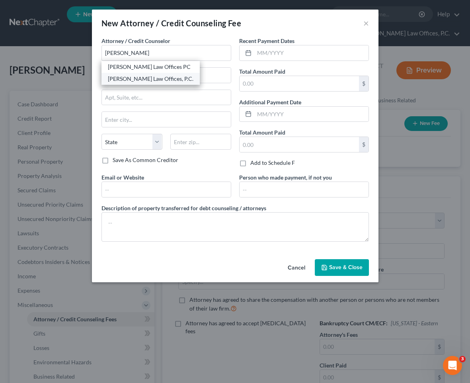
select select "4"
type input "94577"
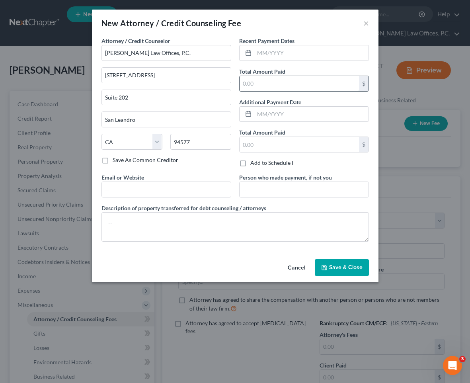
click at [293, 86] on input "text" at bounding box center [298, 83] width 119 height 15
type input "1,938"
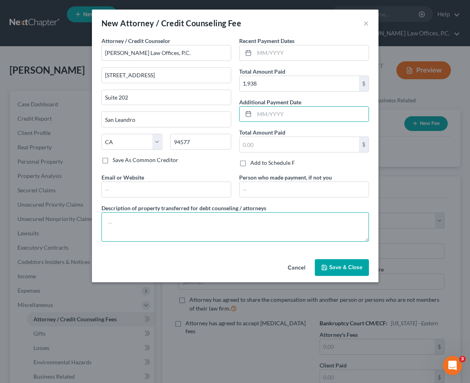
click at [206, 222] on textarea at bounding box center [234, 226] width 267 height 29
type textarea "$1,600 paid toward the attorney fee and $338 paid toward the filing fee."
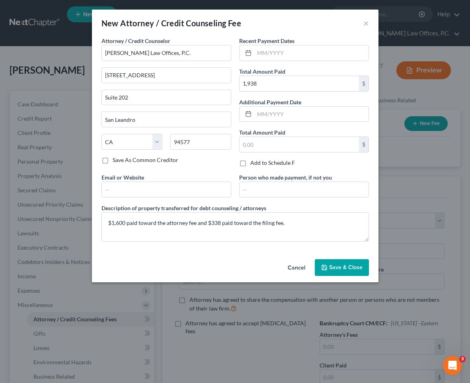
click at [338, 261] on button "Save & Close" at bounding box center [342, 267] width 54 height 17
